Goal: Check status

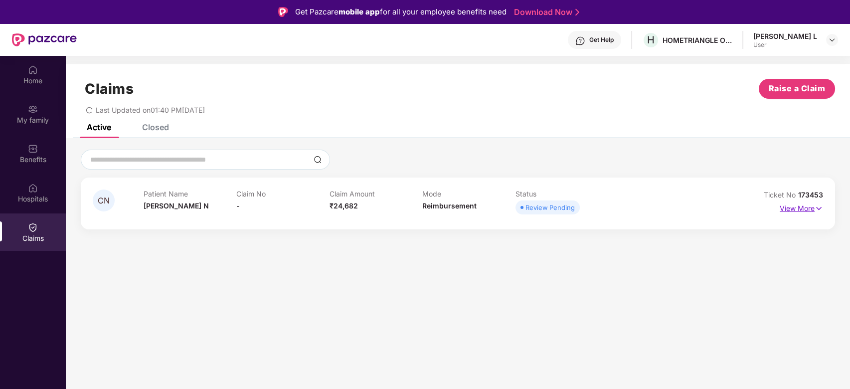
click at [812, 209] on p "View More" at bounding box center [801, 206] width 43 height 13
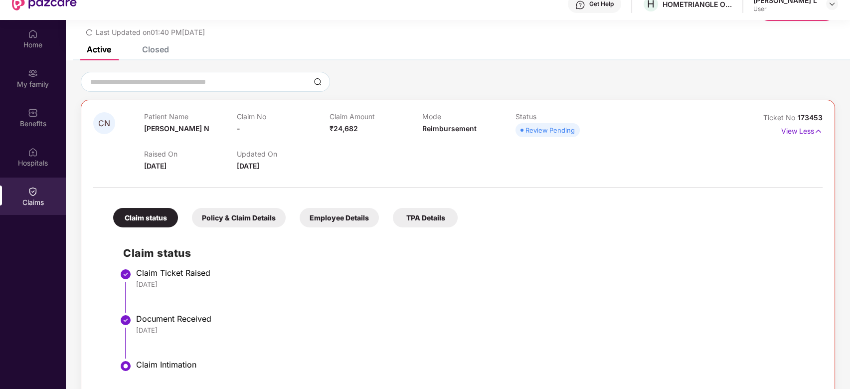
scroll to position [56, 0]
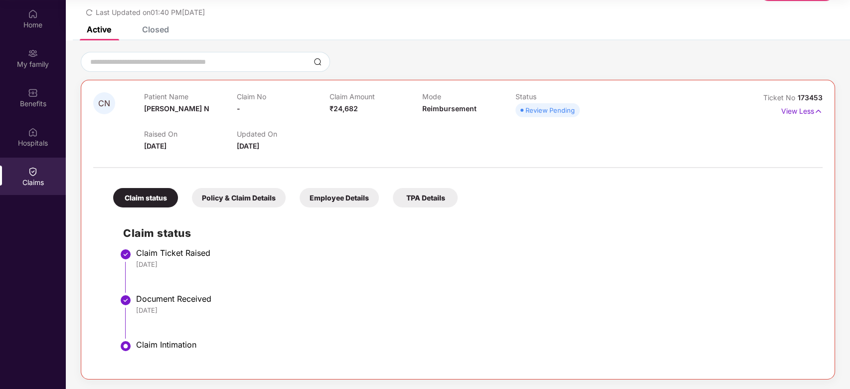
click at [156, 341] on div "Claim Intimation" at bounding box center [474, 345] width 677 height 10
click at [126, 347] on img at bounding box center [126, 346] width 12 height 12
click at [126, 301] on img at bounding box center [126, 300] width 12 height 12
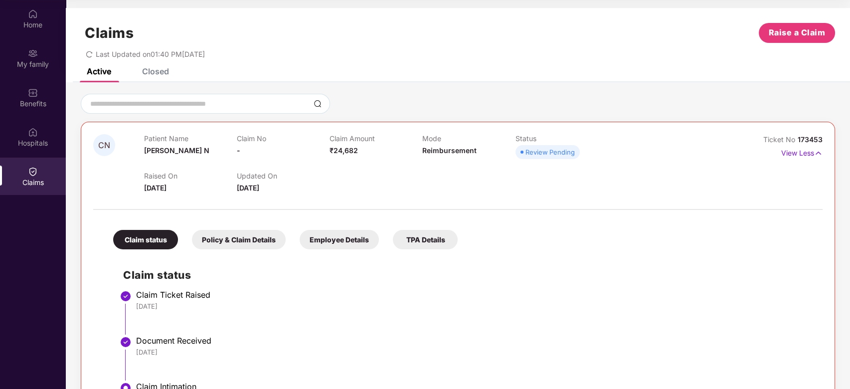
scroll to position [0, 0]
